Goal: Information Seeking & Learning: Learn about a topic

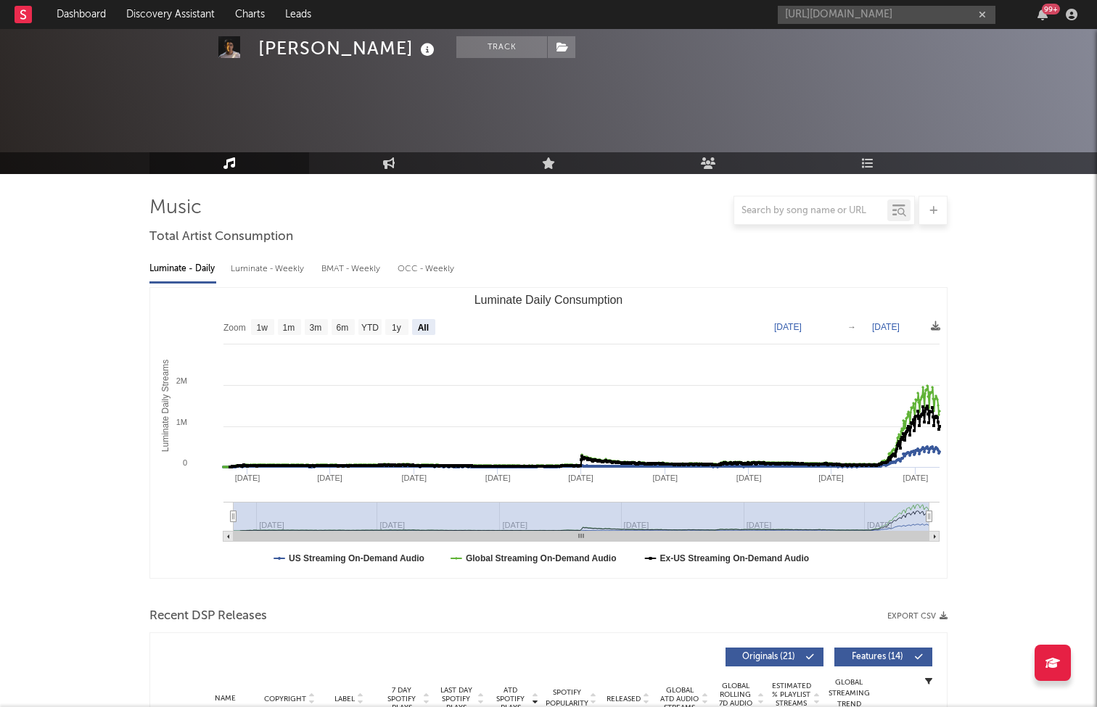
select select "All"
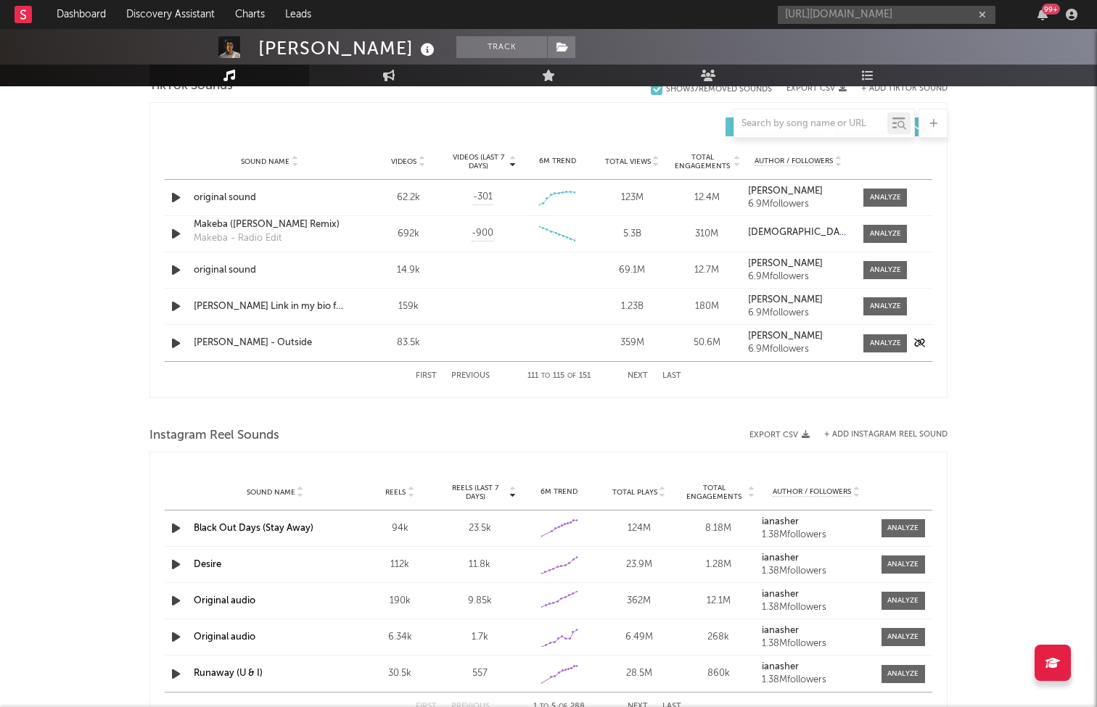
scroll to position [1005, 0]
click at [428, 375] on button "First" at bounding box center [426, 375] width 21 height 8
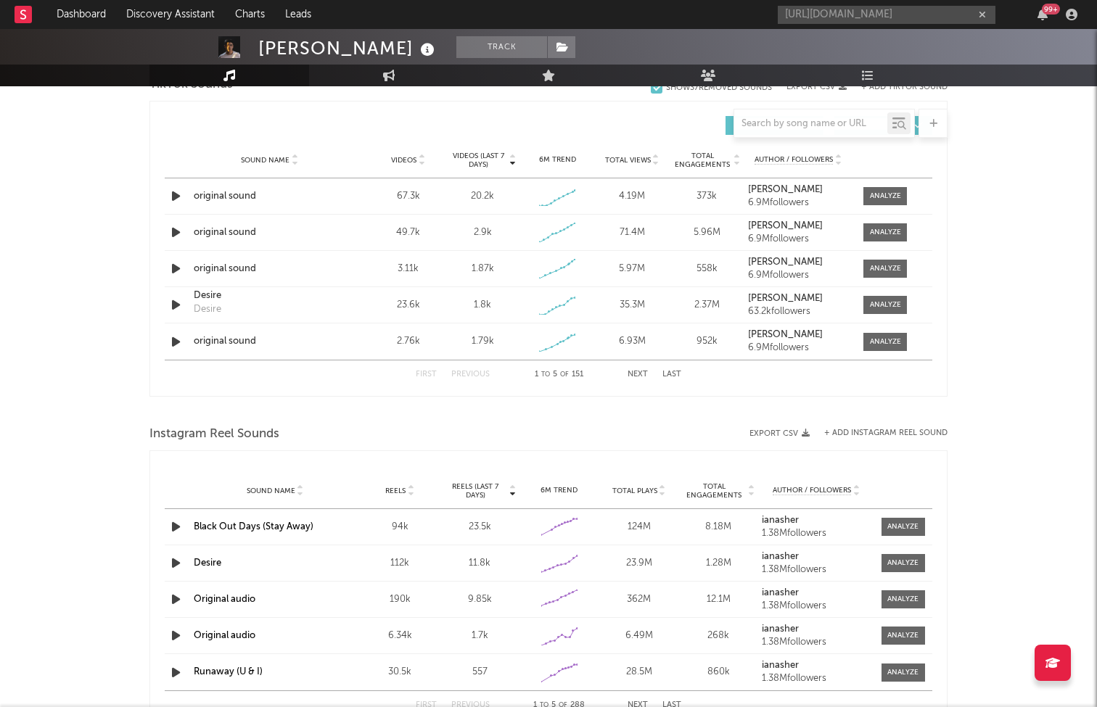
click at [638, 372] on button "Next" at bounding box center [637, 375] width 20 height 8
click at [635, 371] on button "Next" at bounding box center [637, 375] width 20 height 8
click at [421, 373] on button "First" at bounding box center [426, 375] width 21 height 8
click at [633, 376] on button "Next" at bounding box center [637, 375] width 20 height 8
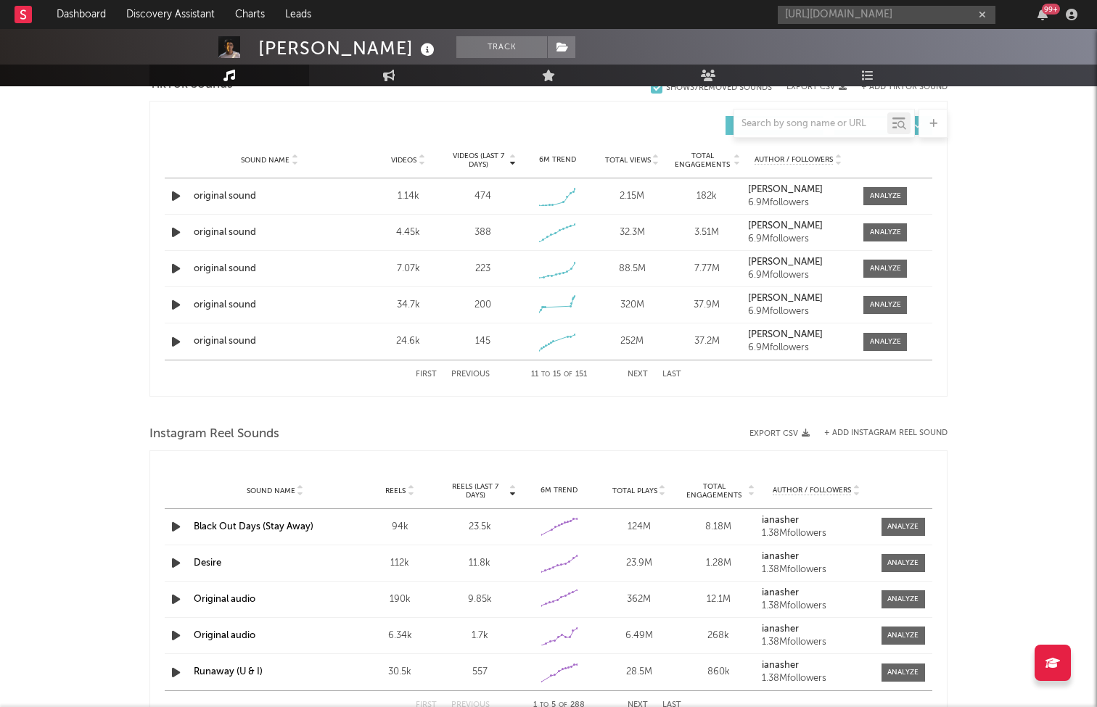
click at [633, 376] on button "Next" at bounding box center [637, 375] width 20 height 8
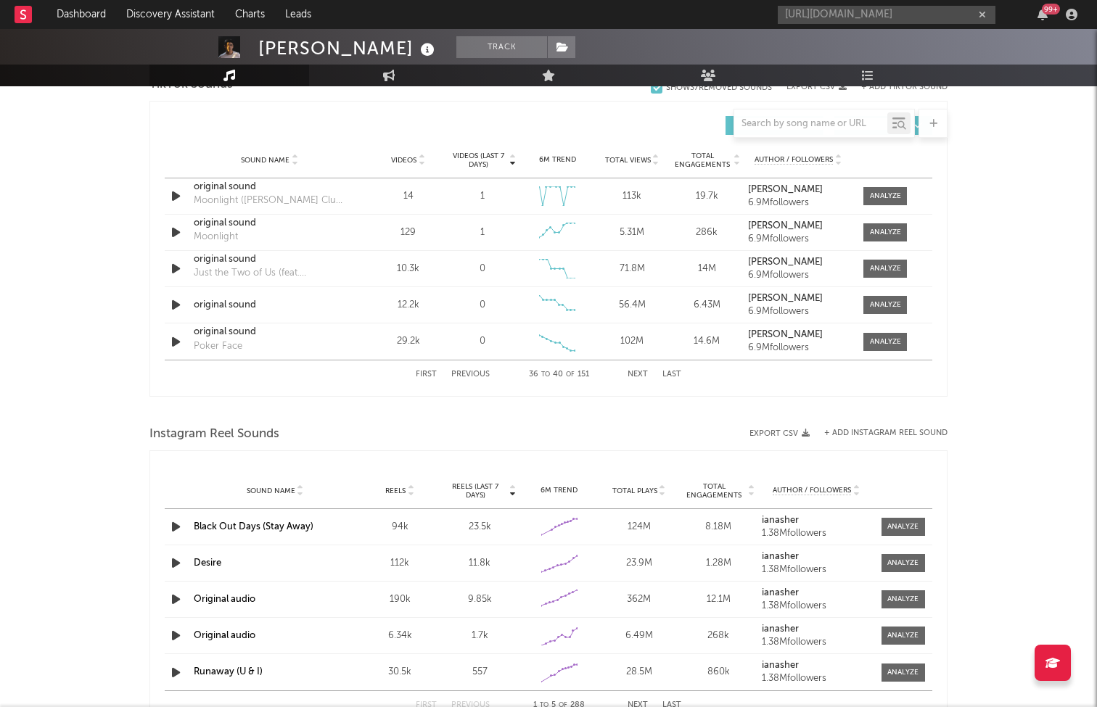
click at [633, 376] on button "Next" at bounding box center [637, 375] width 20 height 8
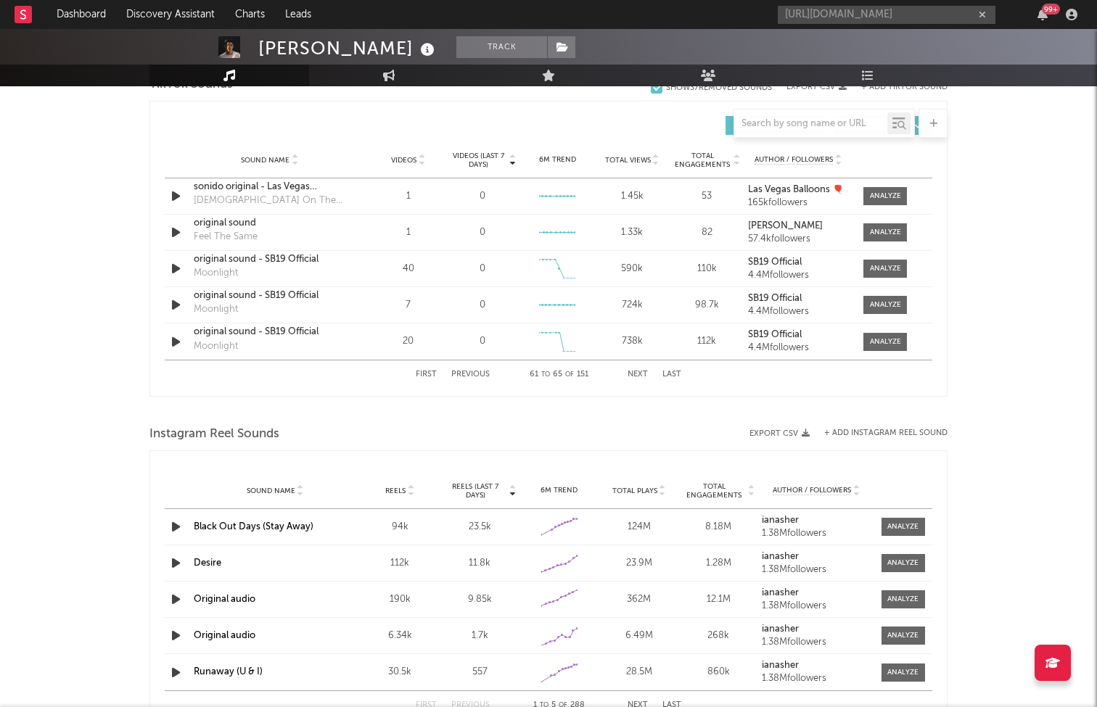
click at [633, 376] on button "Next" at bounding box center [637, 375] width 20 height 8
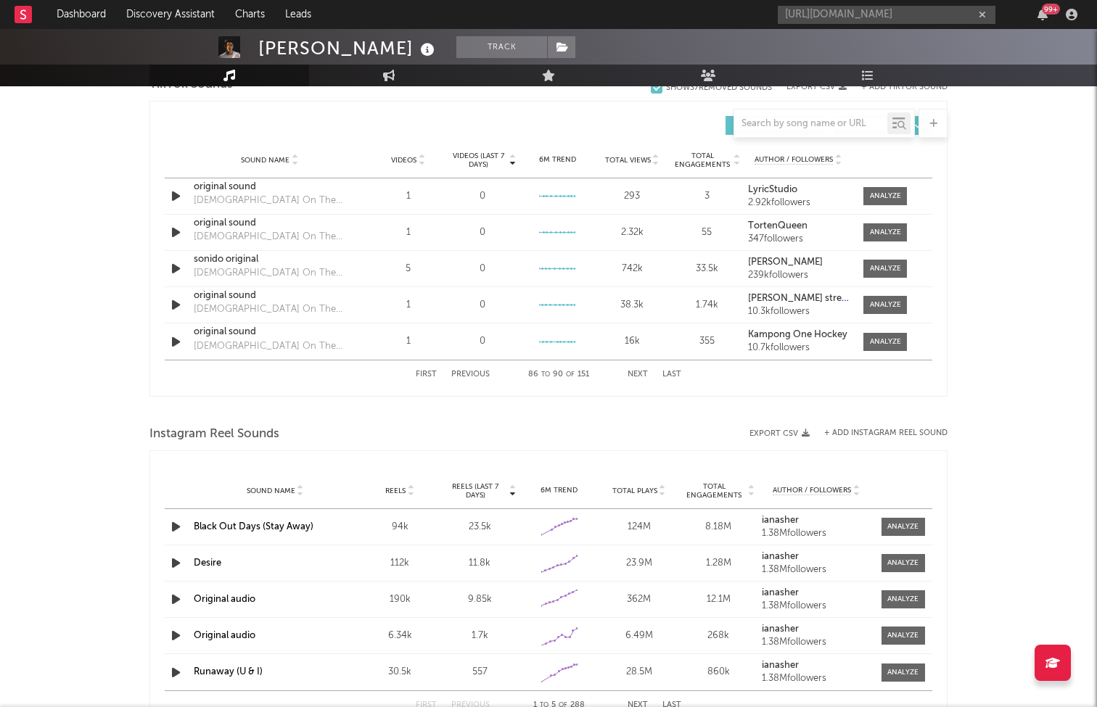
click at [633, 376] on button "Next" at bounding box center [637, 375] width 20 height 8
click at [667, 373] on button "Last" at bounding box center [671, 375] width 19 height 8
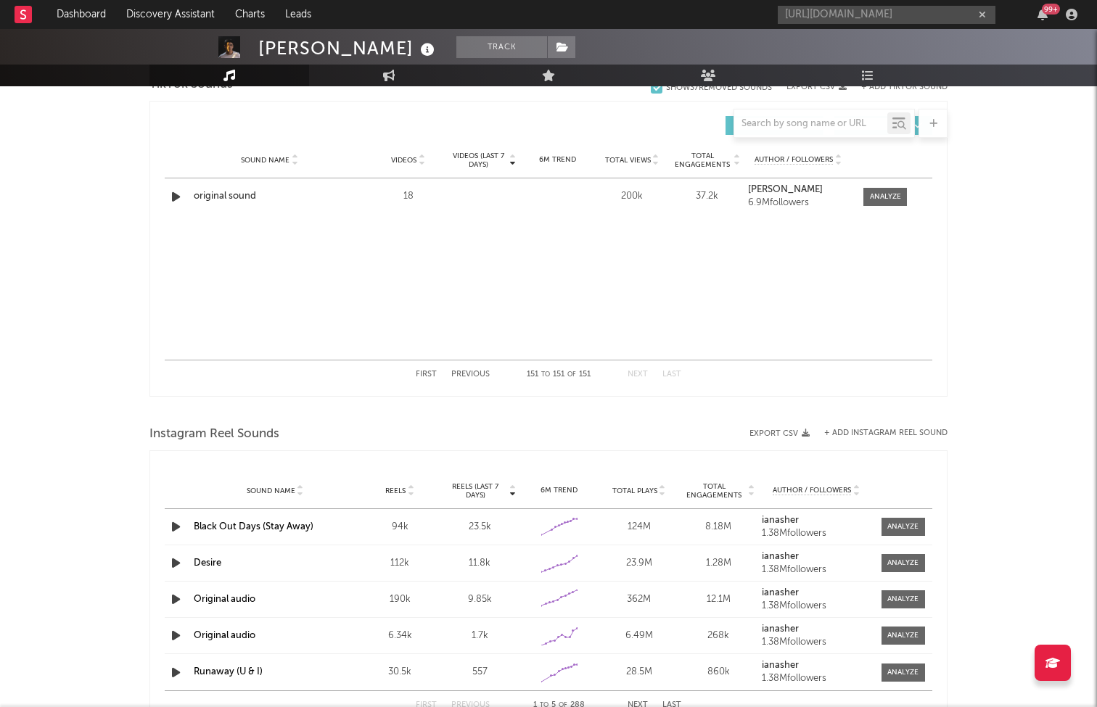
click at [469, 371] on button "Previous" at bounding box center [470, 375] width 38 height 8
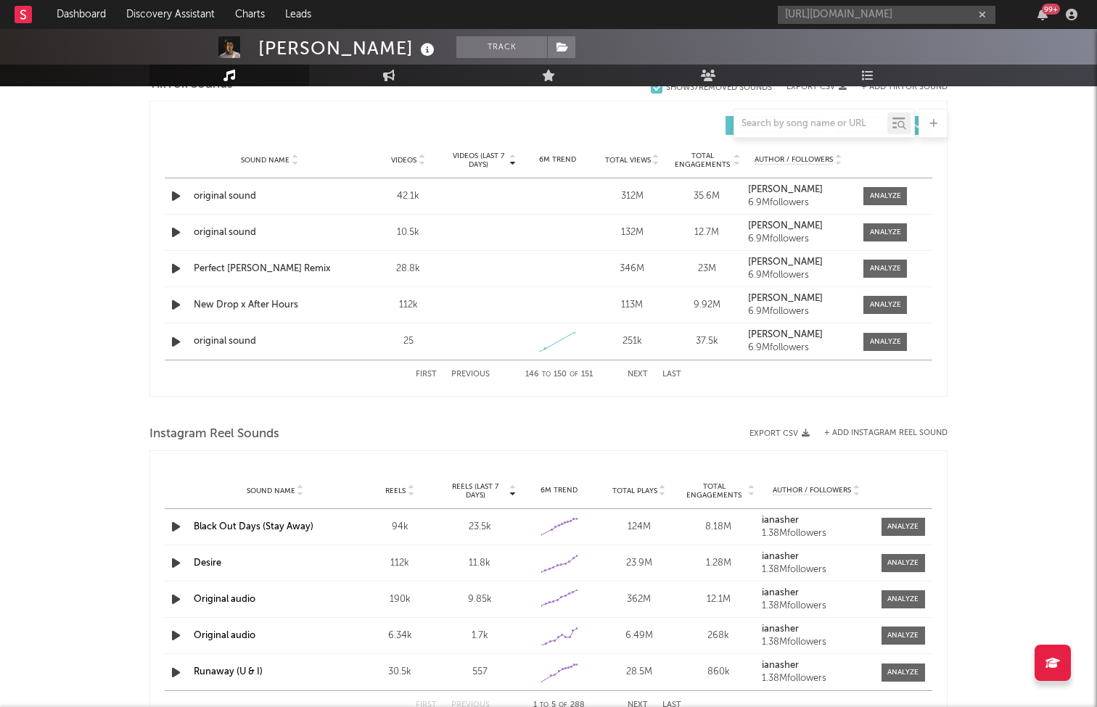
click at [473, 371] on button "Previous" at bounding box center [470, 375] width 38 height 8
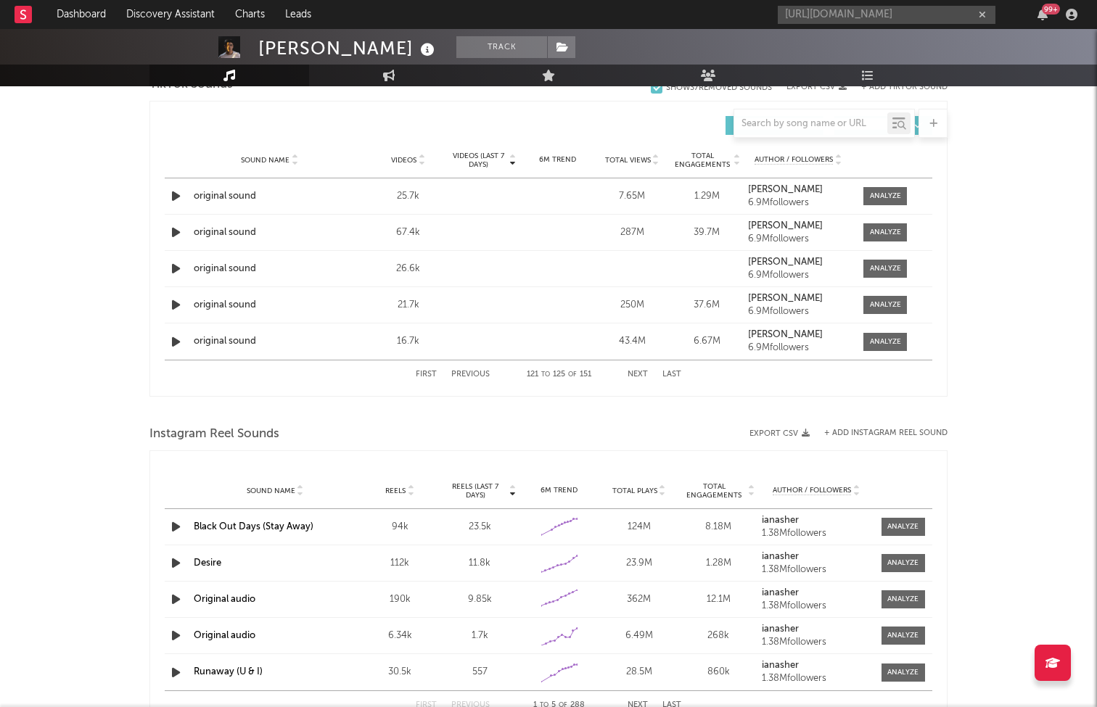
click at [473, 371] on button "Previous" at bounding box center [470, 375] width 38 height 8
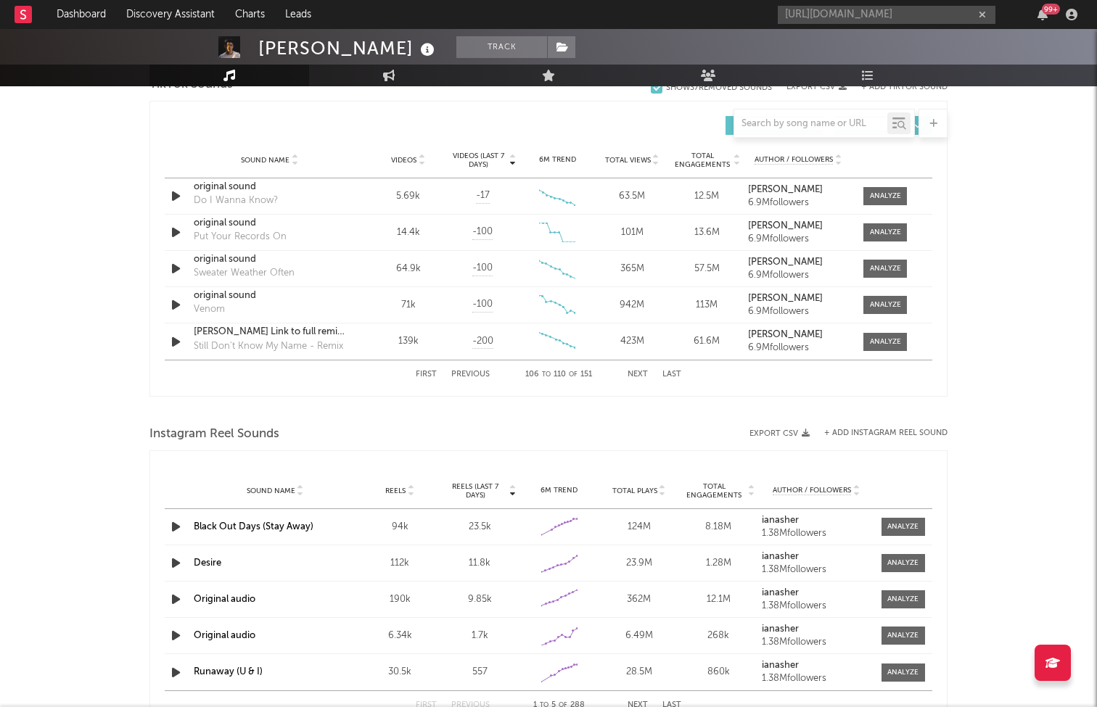
click at [473, 371] on button "Previous" at bounding box center [470, 375] width 38 height 8
click at [635, 371] on button "Next" at bounding box center [637, 375] width 20 height 8
click at [181, 262] on icon "button" at bounding box center [175, 269] width 15 height 18
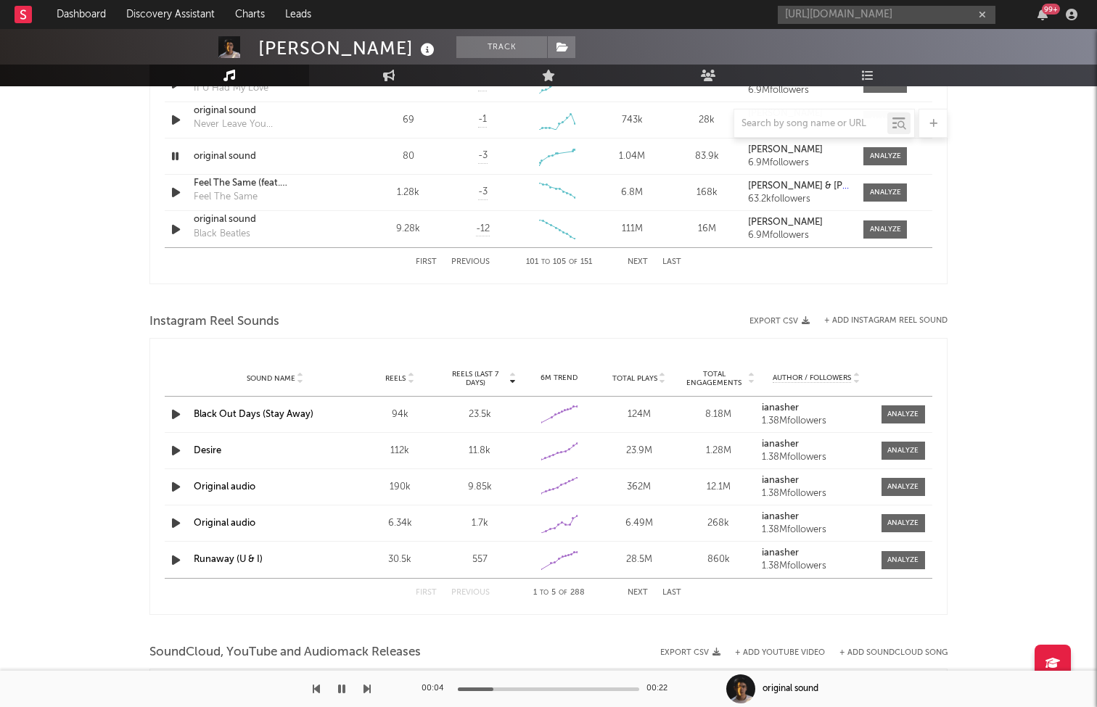
scroll to position [1045, 0]
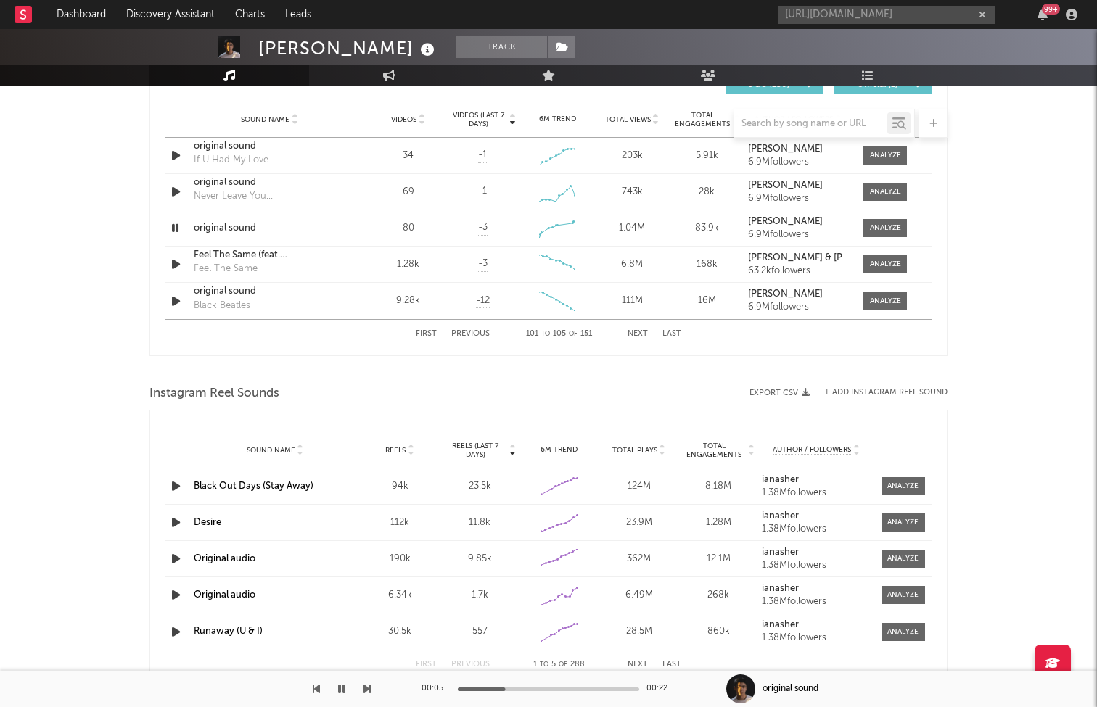
click at [628, 334] on button "Next" at bounding box center [637, 334] width 20 height 8
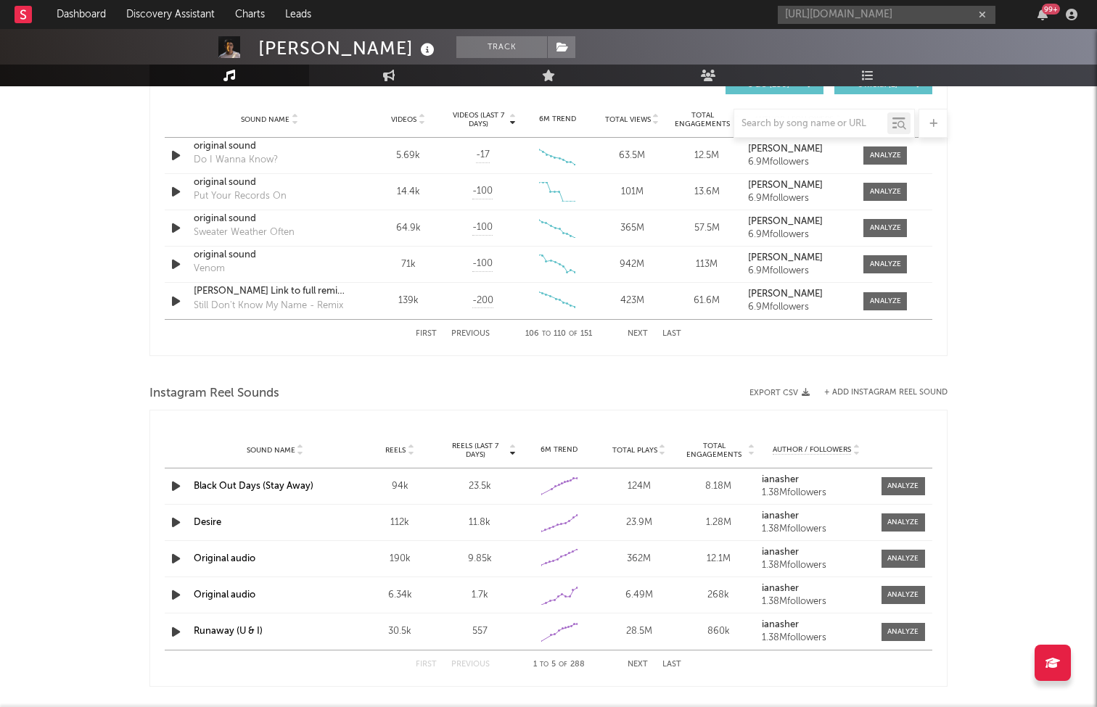
click at [628, 334] on button "Next" at bounding box center [637, 334] width 20 height 8
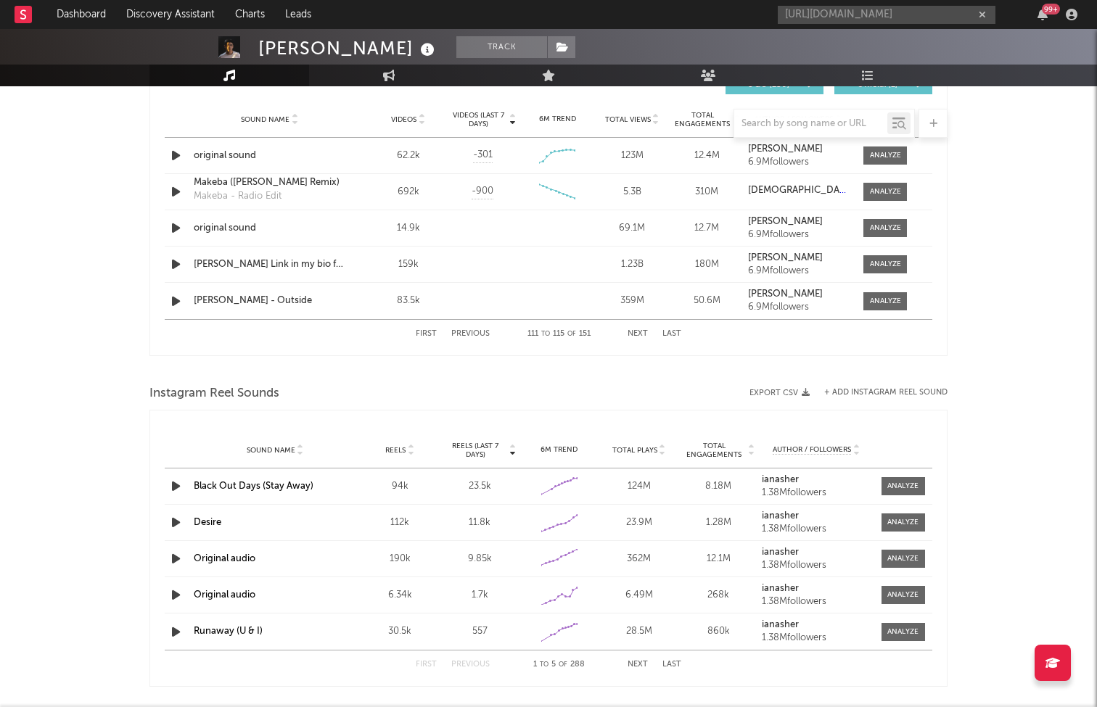
click at [628, 334] on button "Next" at bounding box center [637, 334] width 20 height 8
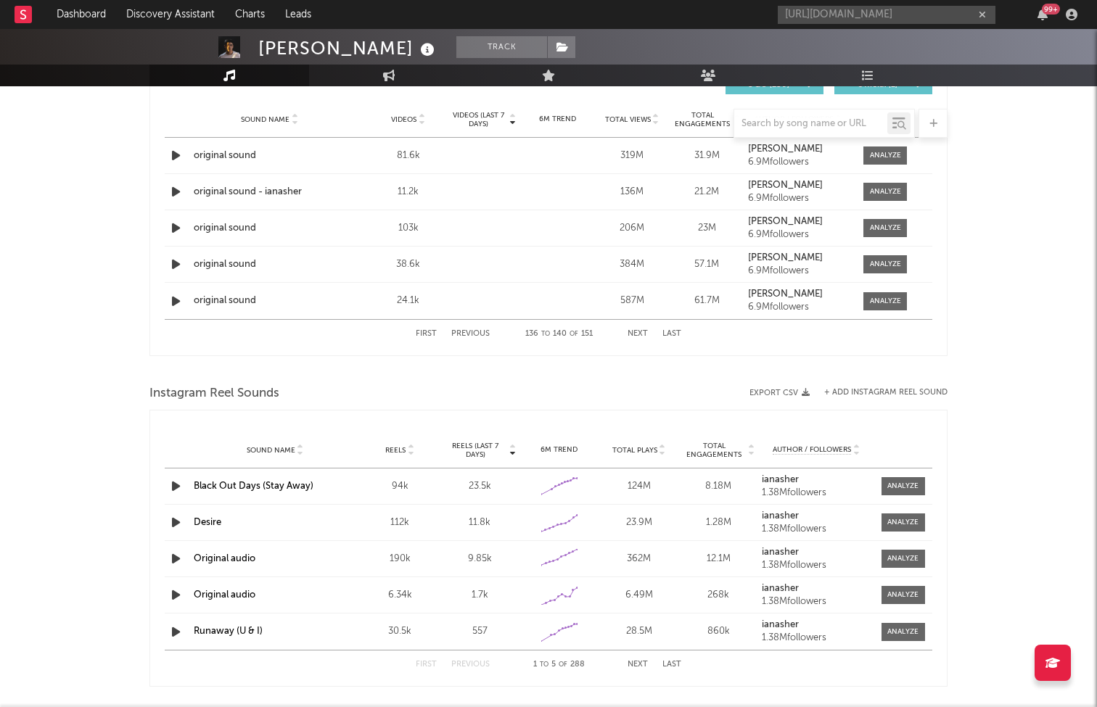
click at [628, 334] on button "Next" at bounding box center [637, 334] width 20 height 8
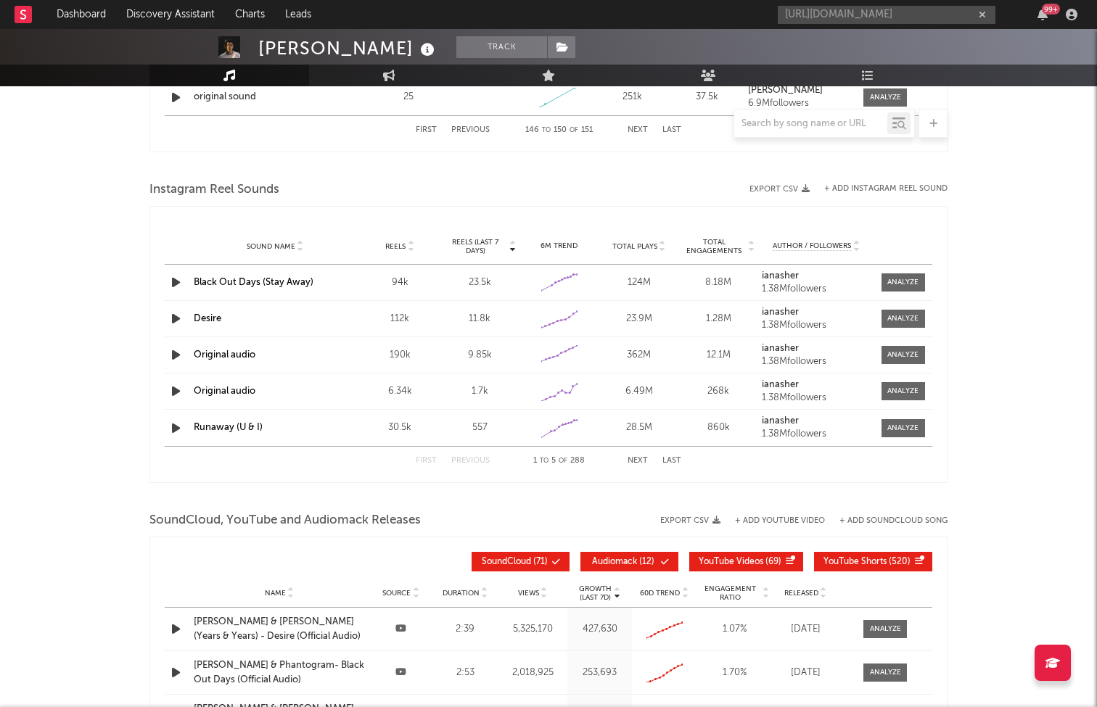
scroll to position [1254, 0]
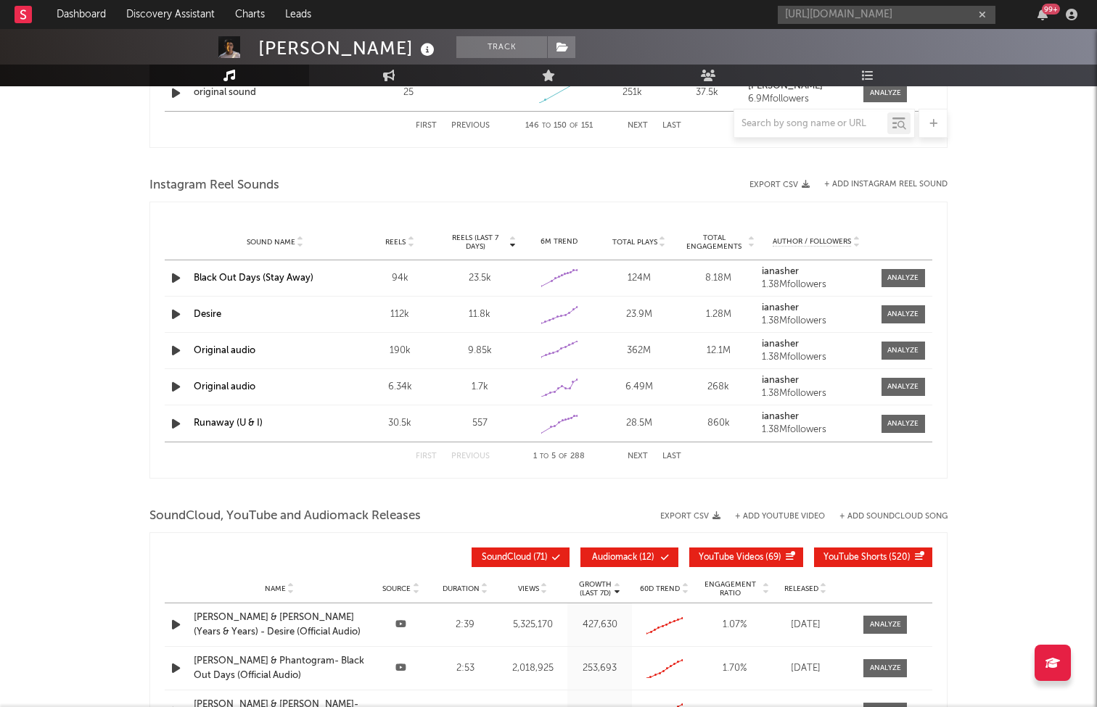
click at [633, 450] on div "First Previous 1 to 5 of 288 Next Last" at bounding box center [548, 456] width 265 height 28
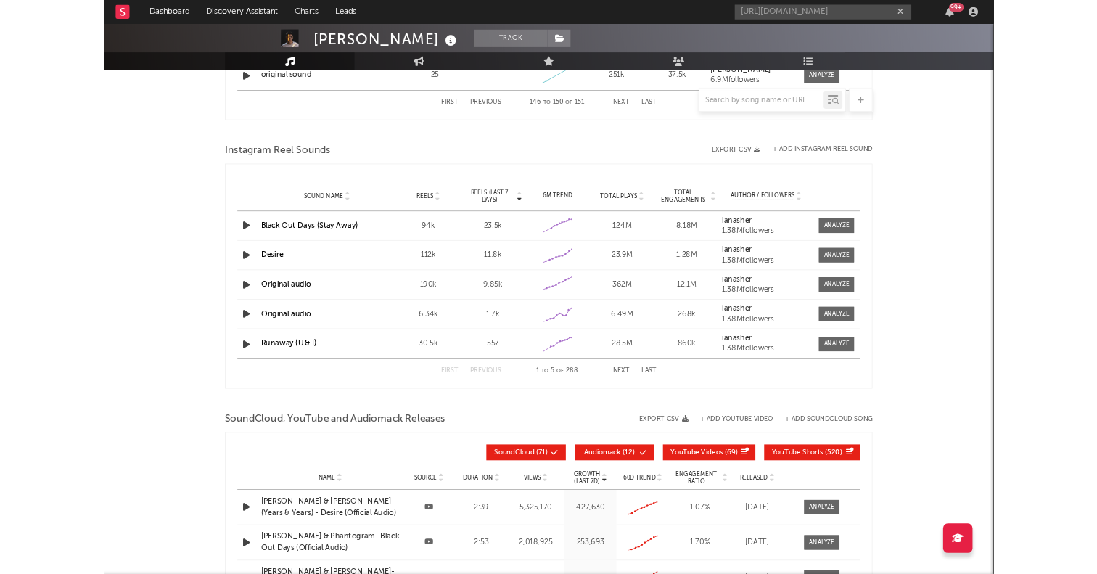
scroll to position [791, 0]
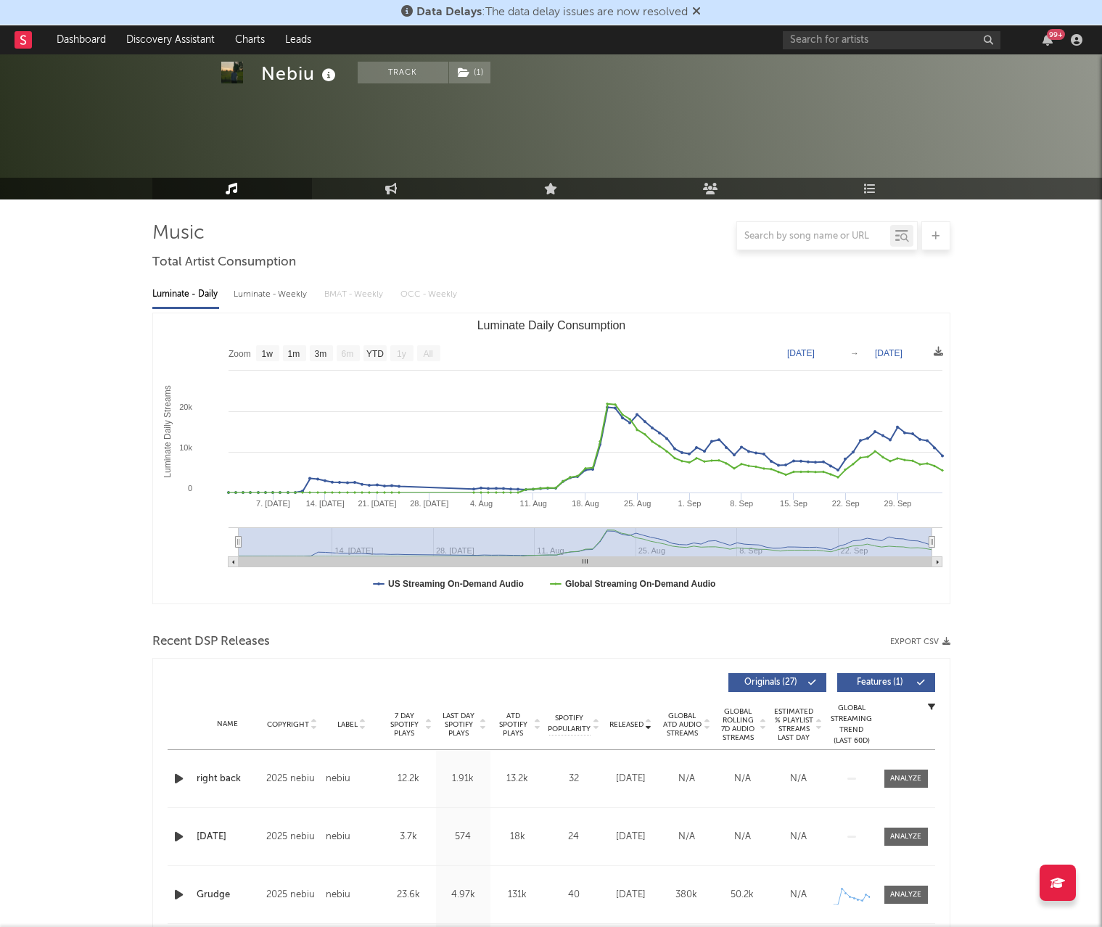
select select "1w"
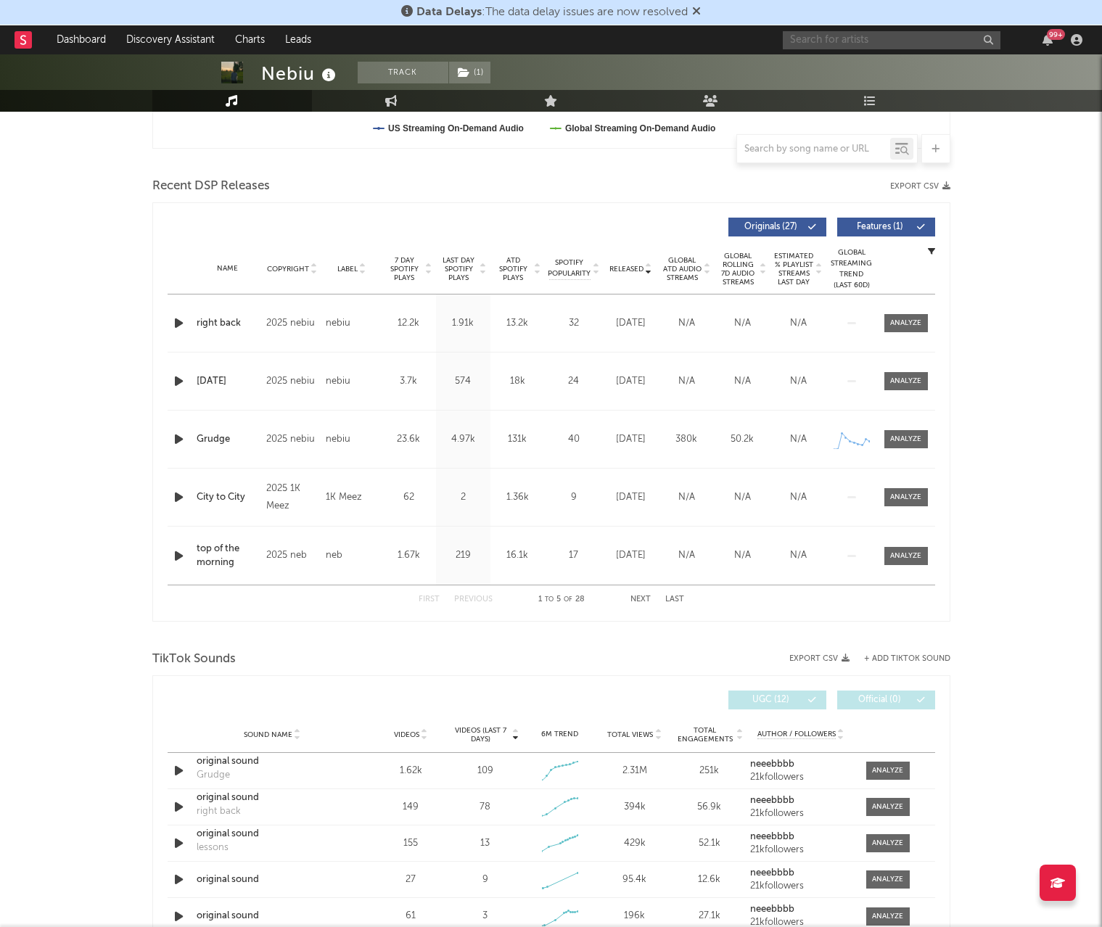
click at [908, 38] on input "text" at bounding box center [892, 40] width 218 height 18
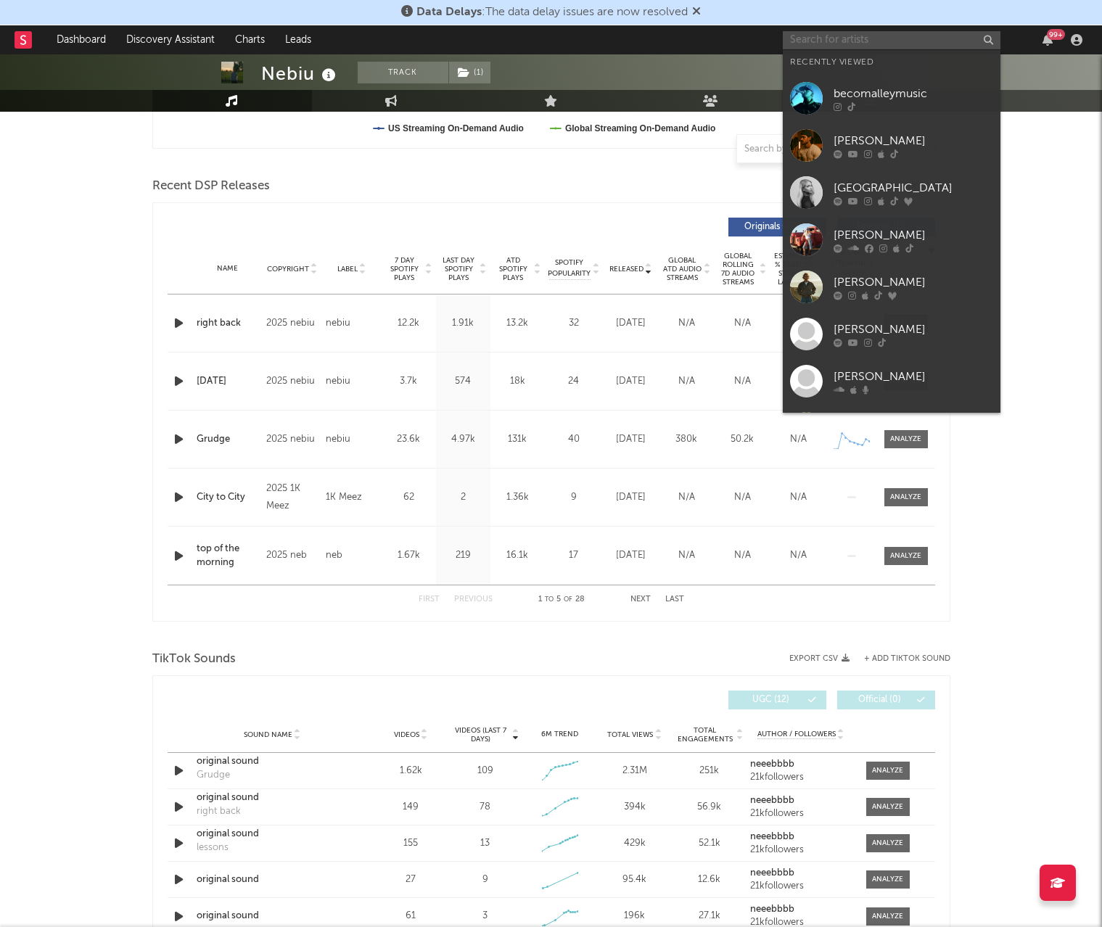
paste input "https://www.tiktok.com/music/Makeba-Ian-Asher-Remix-7239570181402626862"
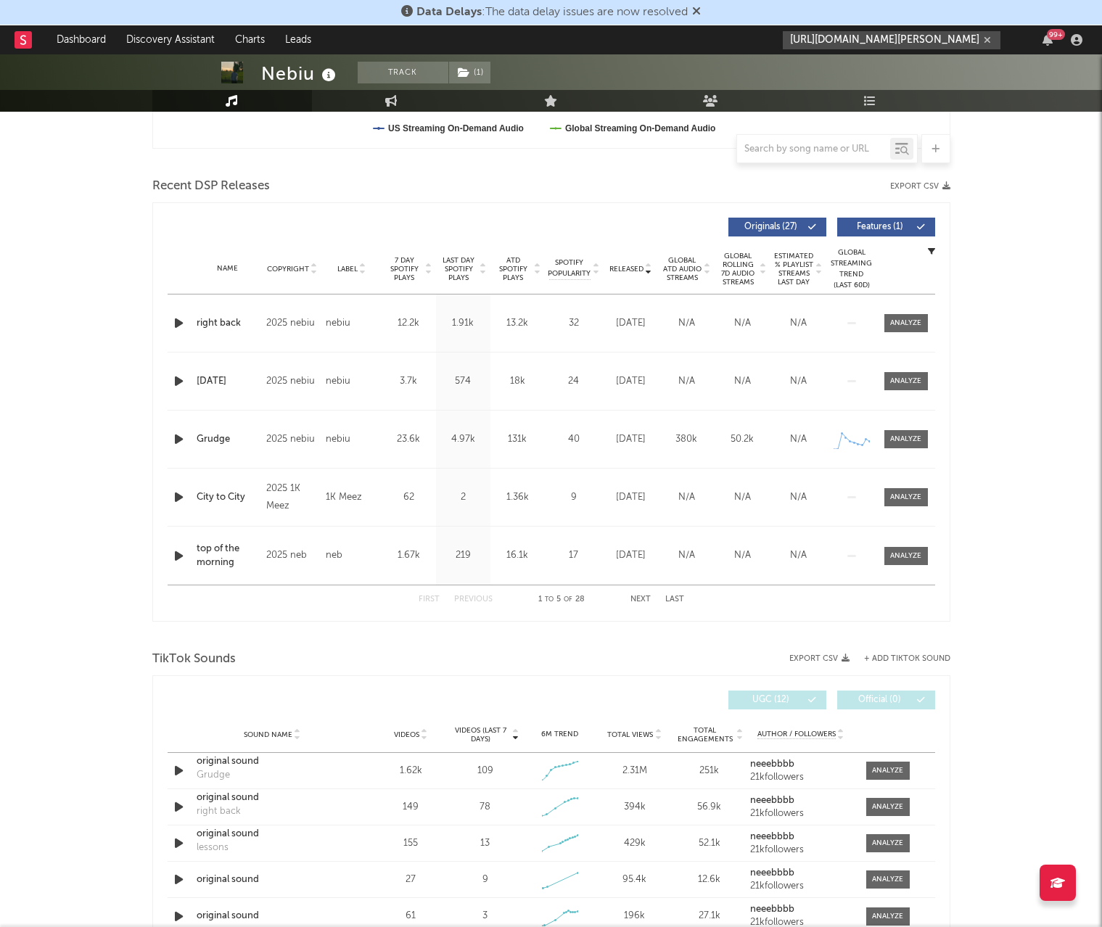
type input "https://www.tiktok.com/music/Makeba-Ian-Asher-Remix-7239570181402626862"
